Goal: Transaction & Acquisition: Purchase product/service

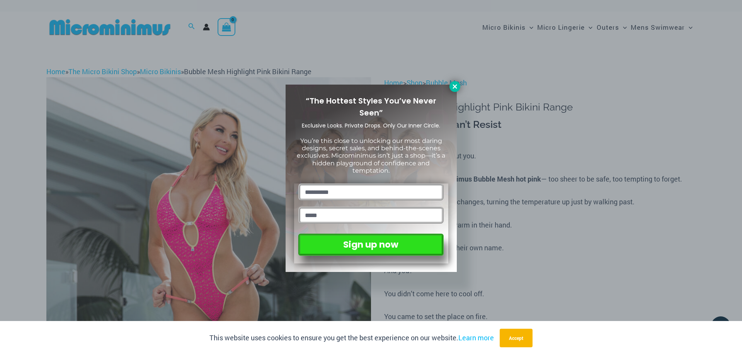
click at [456, 88] on icon at bounding box center [454, 86] width 7 height 7
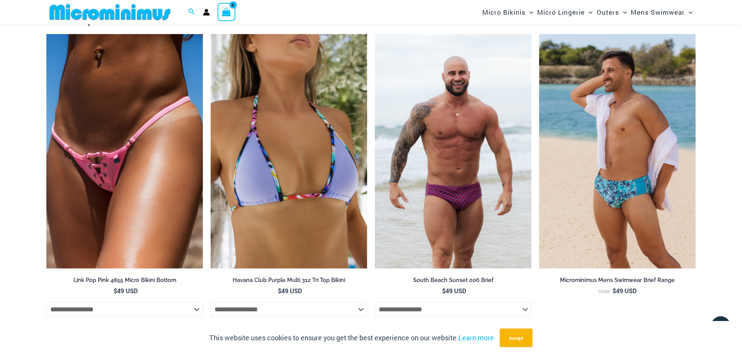
scroll to position [1766, 0]
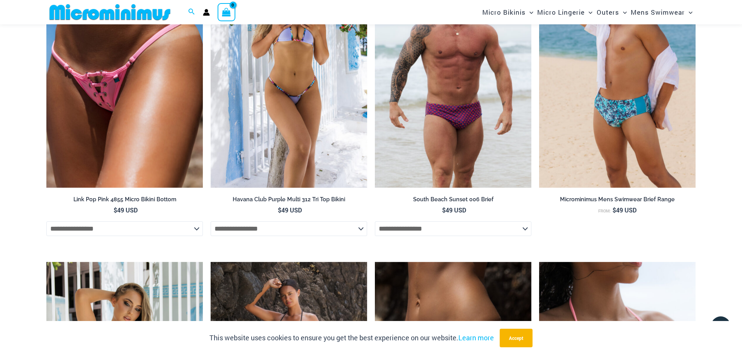
click at [312, 117] on img at bounding box center [289, 70] width 156 height 235
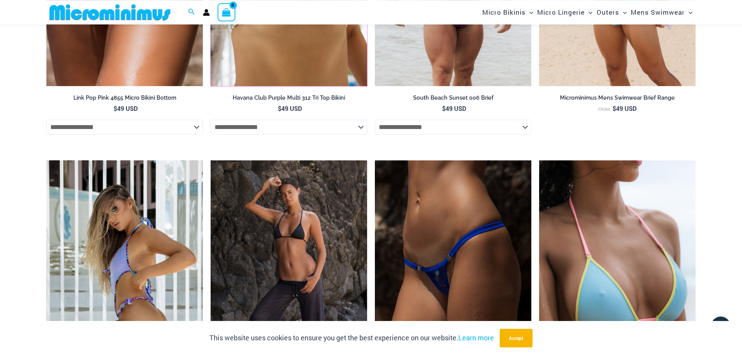
scroll to position [1963, 0]
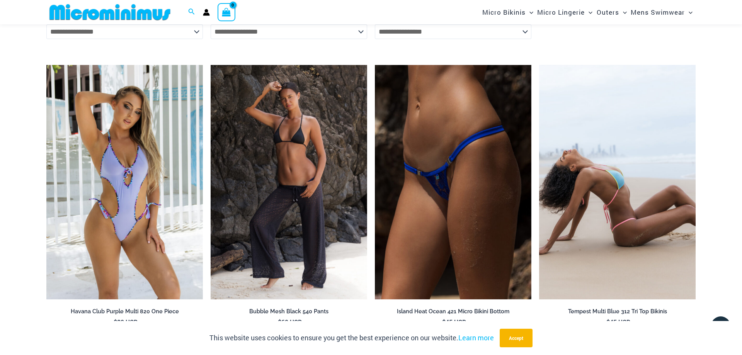
click at [635, 236] on img at bounding box center [617, 182] width 156 height 235
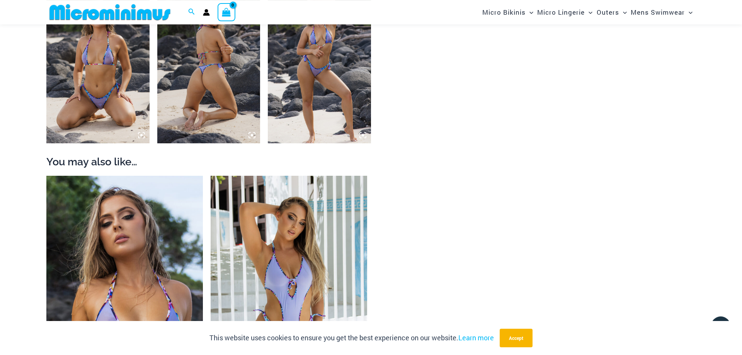
scroll to position [663, 0]
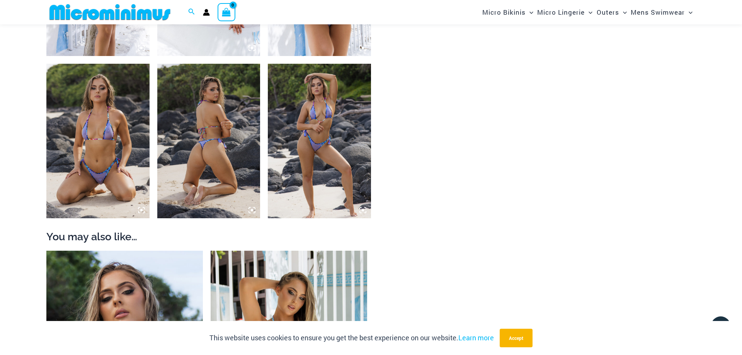
click at [107, 164] on img at bounding box center [97, 141] width 103 height 155
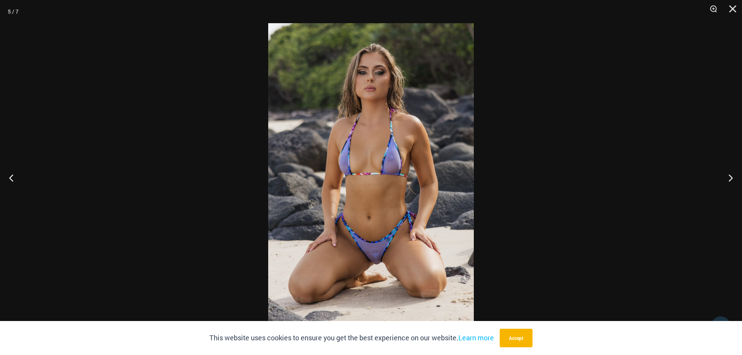
click at [375, 260] on img at bounding box center [370, 177] width 205 height 309
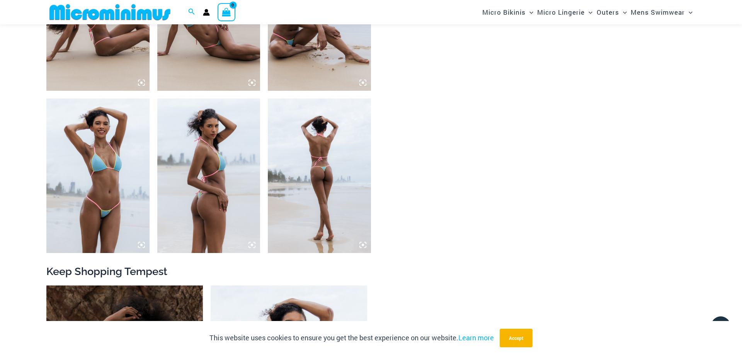
scroll to position [623, 0]
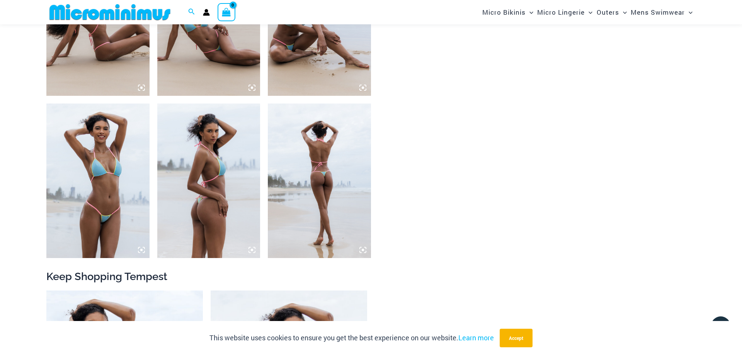
click at [78, 136] on img at bounding box center [97, 181] width 103 height 155
